Goal: Task Accomplishment & Management: Use online tool/utility

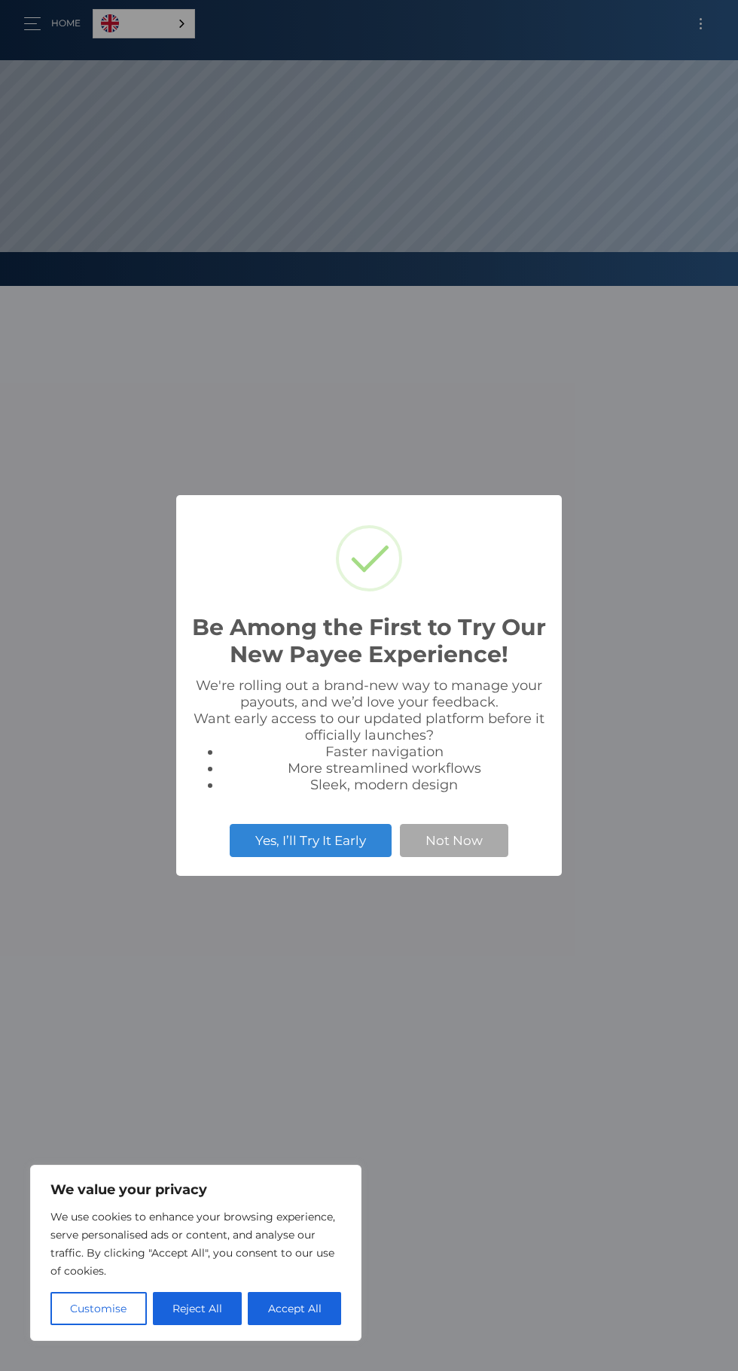
scroll to position [286, 738]
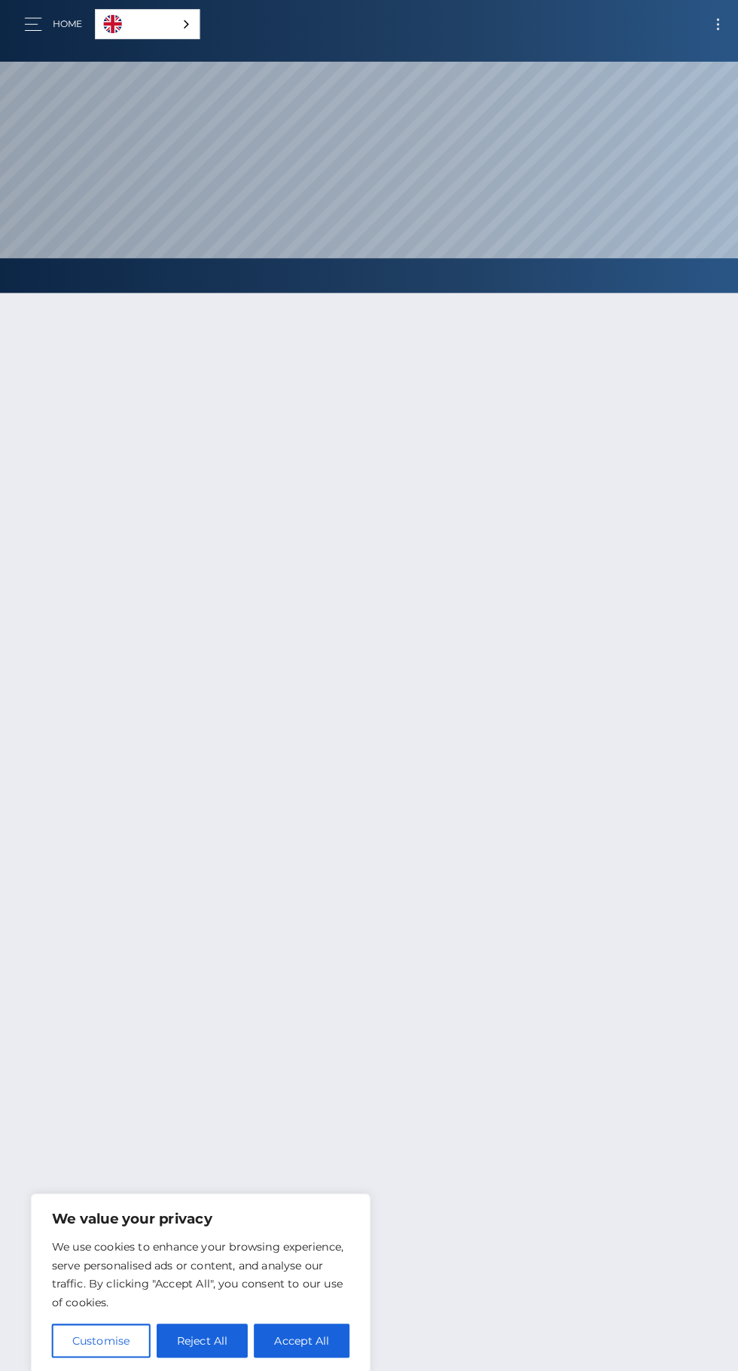
click at [114, 14] on img "Language" at bounding box center [110, 23] width 18 height 18
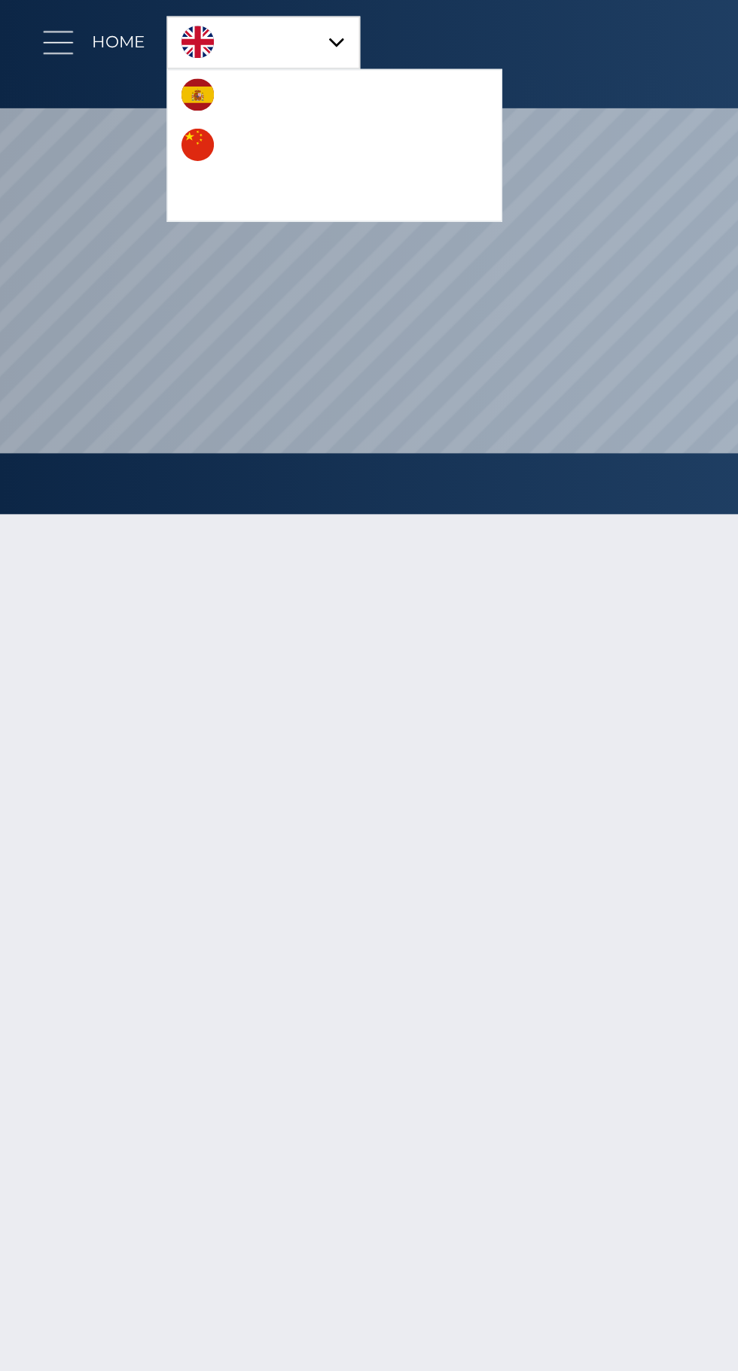
click at [30, 23] on span "button" at bounding box center [32, 23] width 17 height 1
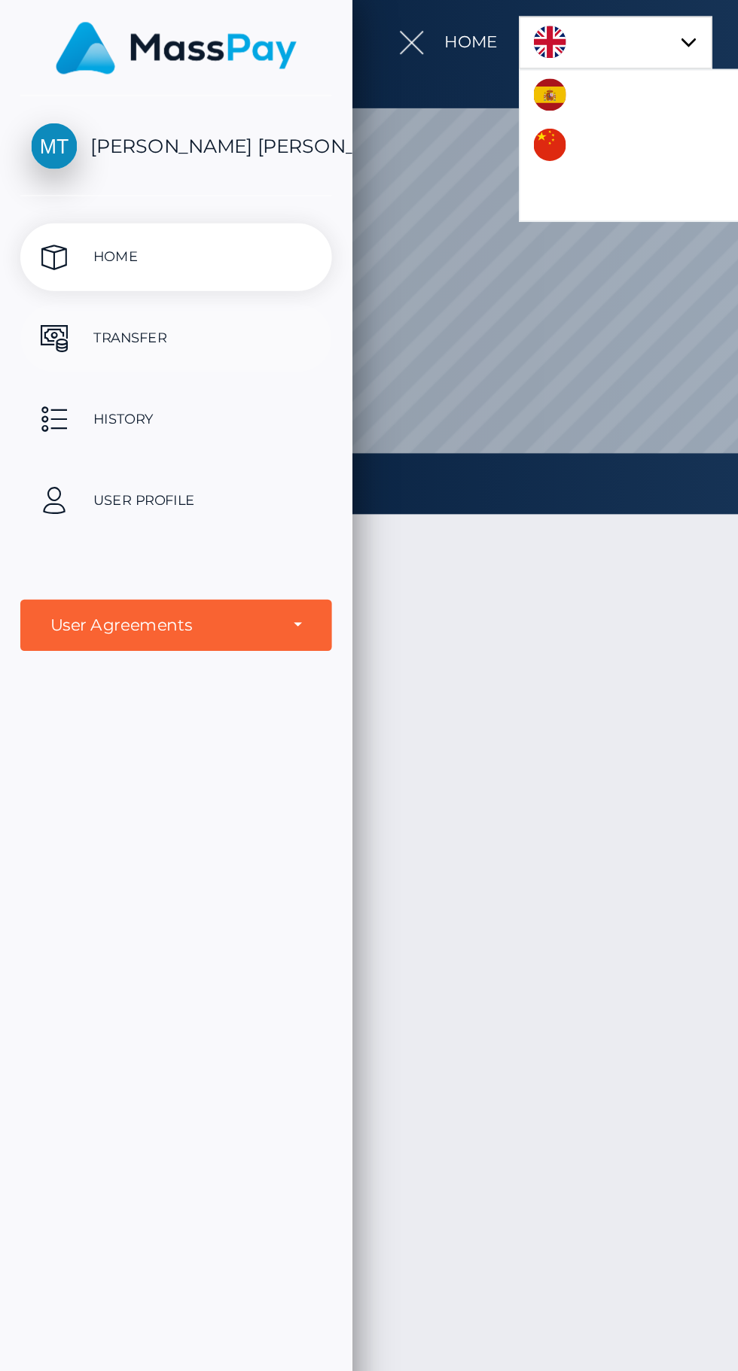
click at [49, 190] on p "Transfer" at bounding box center [97, 188] width 161 height 23
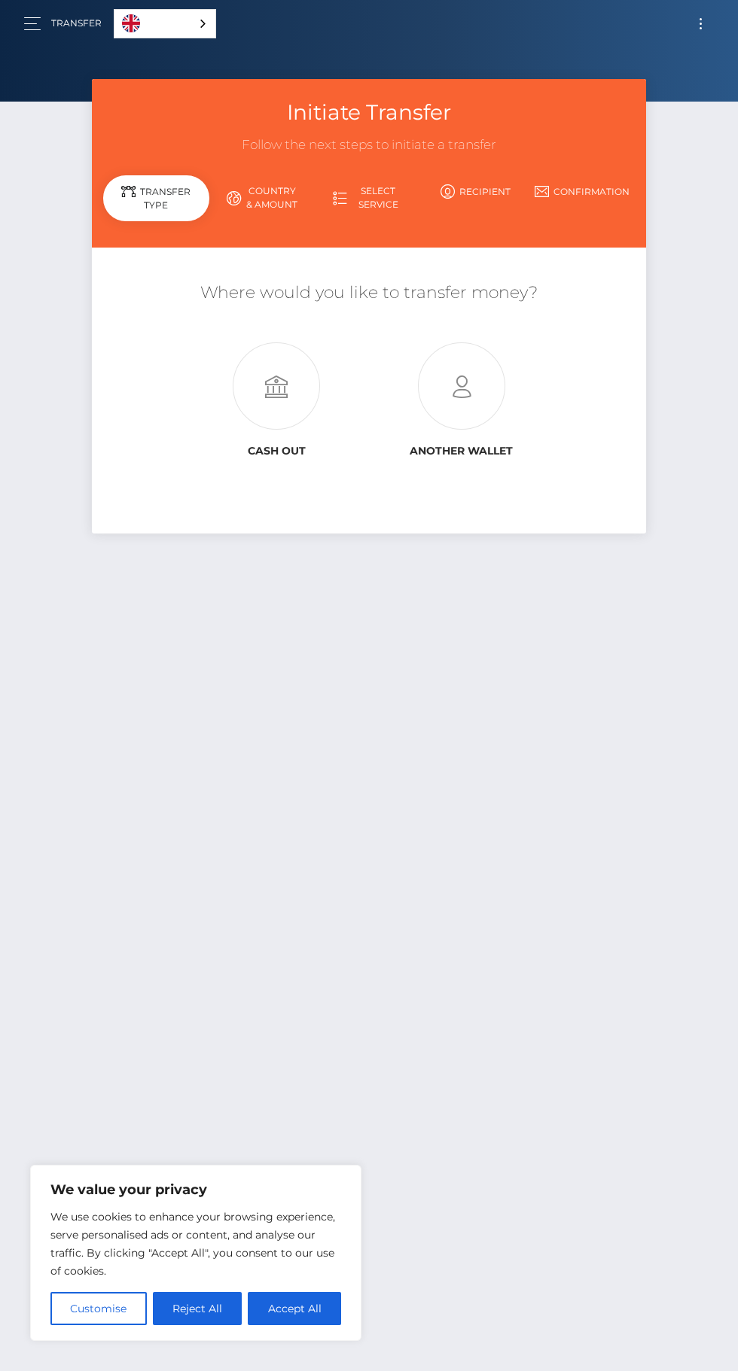
click at [56, 26] on link "Transfer" at bounding box center [76, 24] width 50 height 32
click at [226, 1301] on button "Reject All" at bounding box center [198, 1308] width 90 height 33
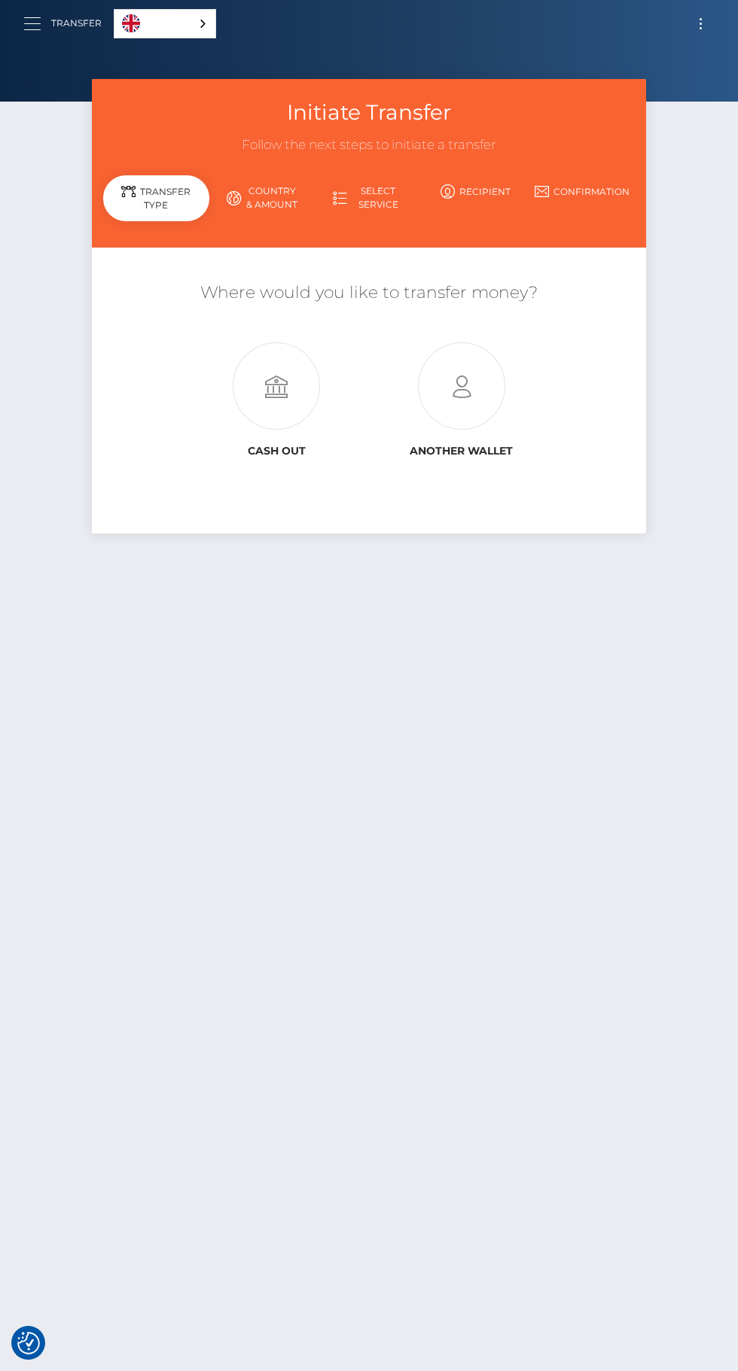
click at [38, 14] on button "button" at bounding box center [37, 24] width 28 height 20
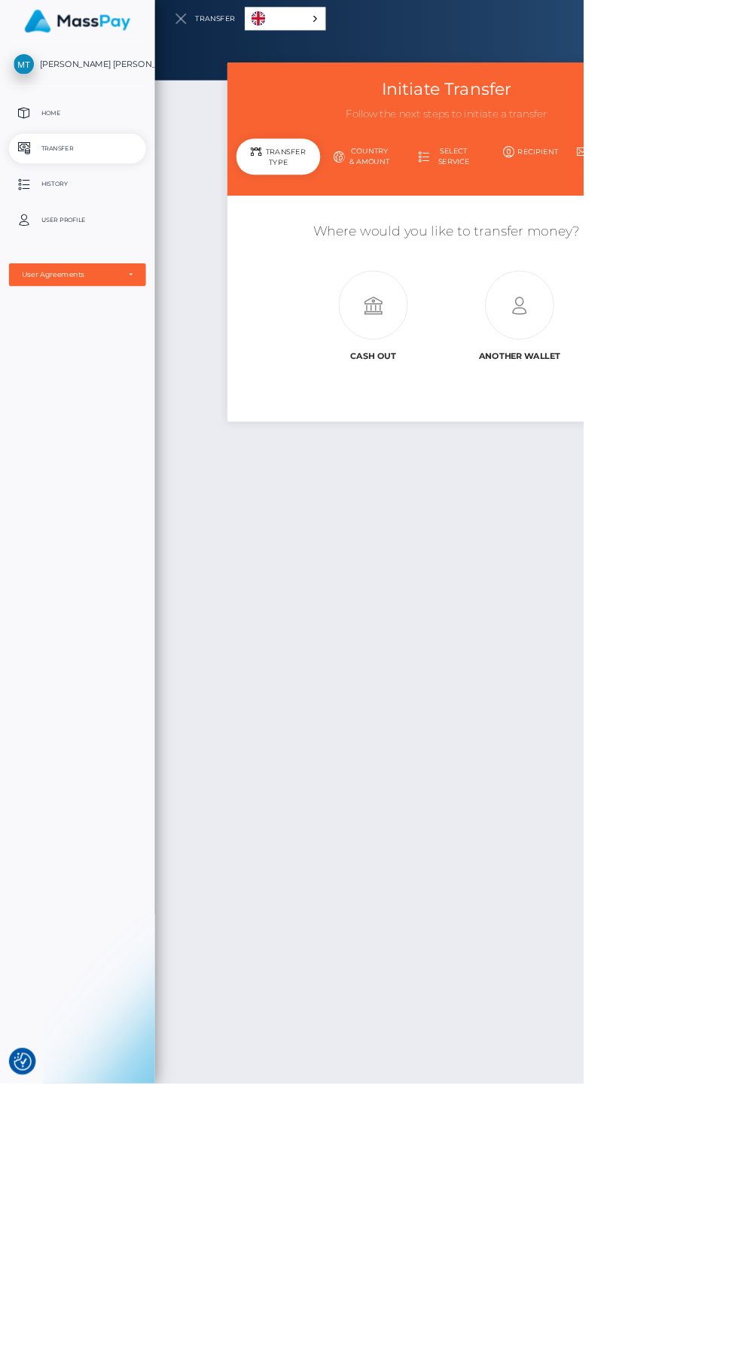
click at [640, 1125] on div at bounding box center [565, 685] width 738 height 1371
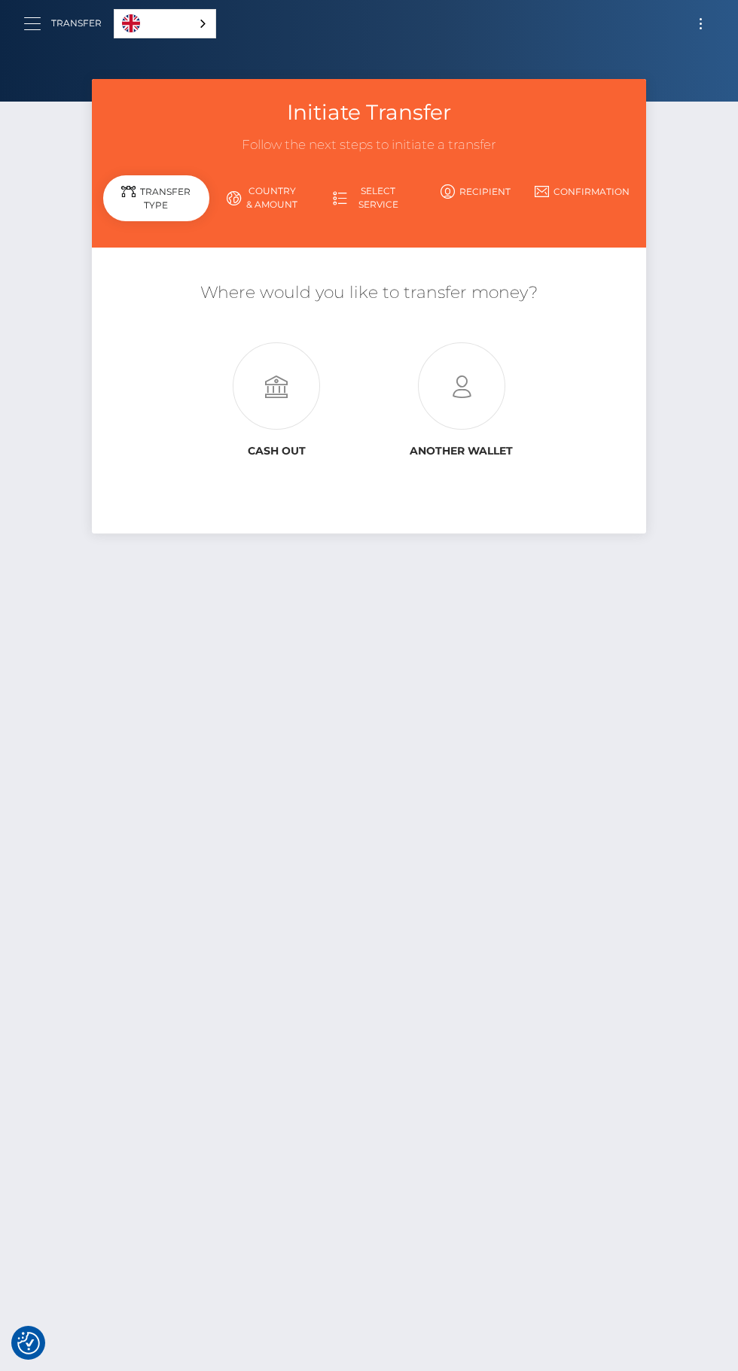
click at [30, 23] on span "button" at bounding box center [32, 23] width 17 height 1
